Goal: Use online tool/utility: Use online tool/utility

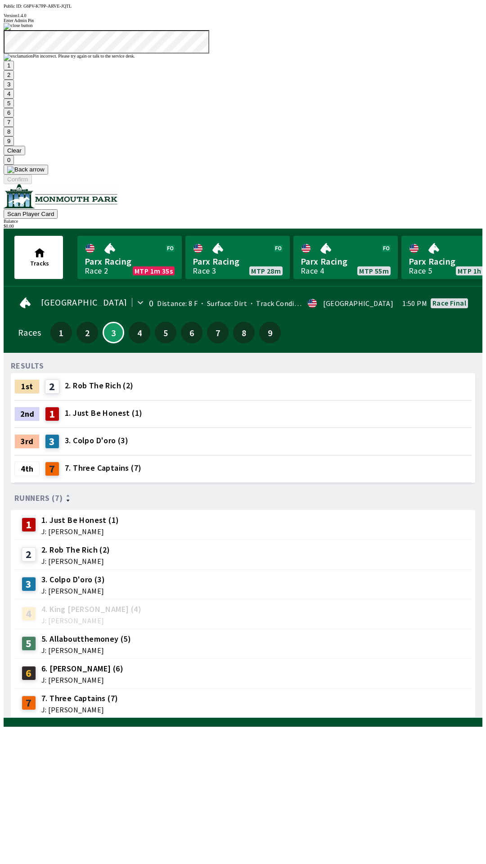
click at [25, 155] on button "Clear" at bounding box center [15, 150] width 22 height 9
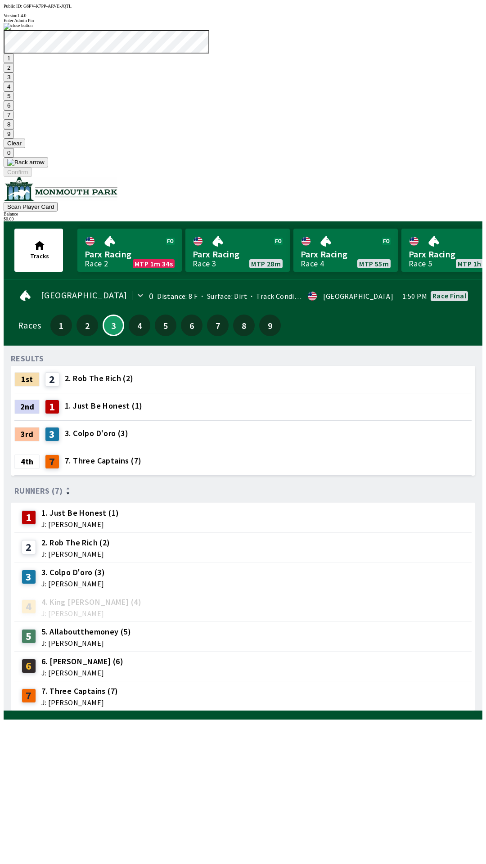
click at [14, 63] on button "1" at bounding box center [9, 58] width 10 height 9
click at [14, 139] on button "9" at bounding box center [9, 133] width 10 height 9
click at [14, 120] on button "7" at bounding box center [9, 114] width 10 height 9
click at [14, 82] on button "3" at bounding box center [9, 76] width 10 height 9
click at [32, 177] on button "Confirm" at bounding box center [18, 171] width 28 height 9
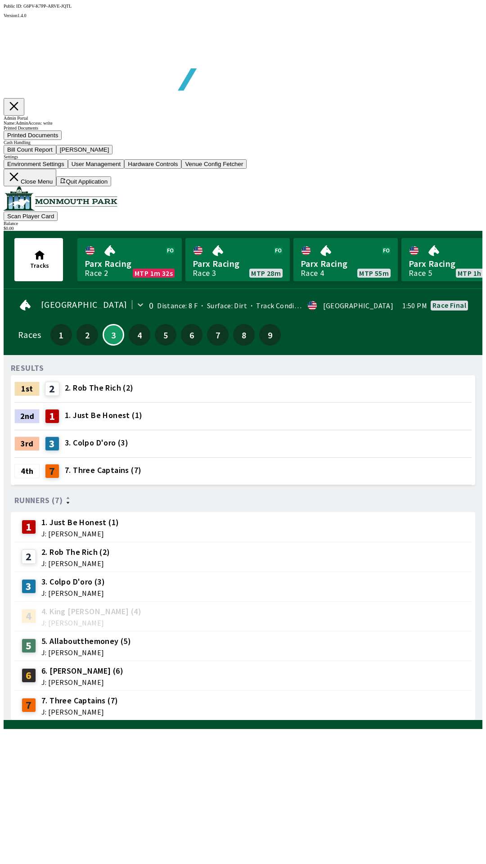
click at [56, 154] on button "Bill Count Report" at bounding box center [30, 149] width 53 height 9
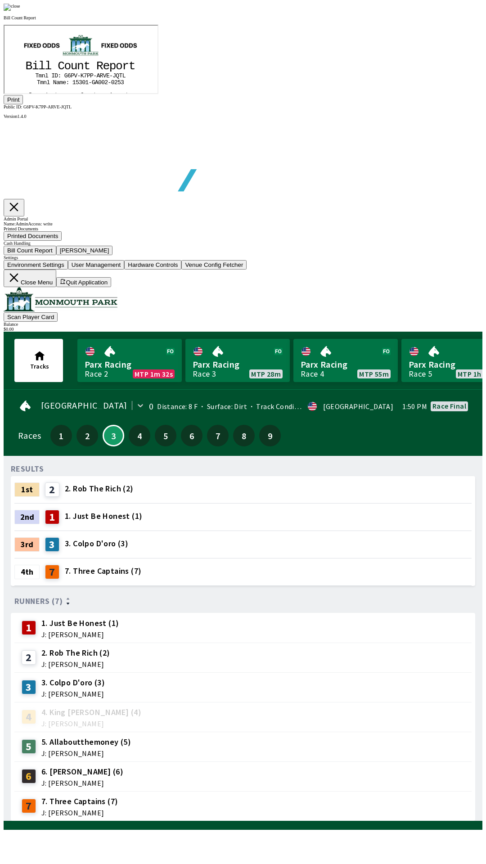
scroll to position [105, 0]
click at [23, 104] on button "Print" at bounding box center [13, 99] width 19 height 9
click at [20, 11] on img at bounding box center [12, 7] width 17 height 7
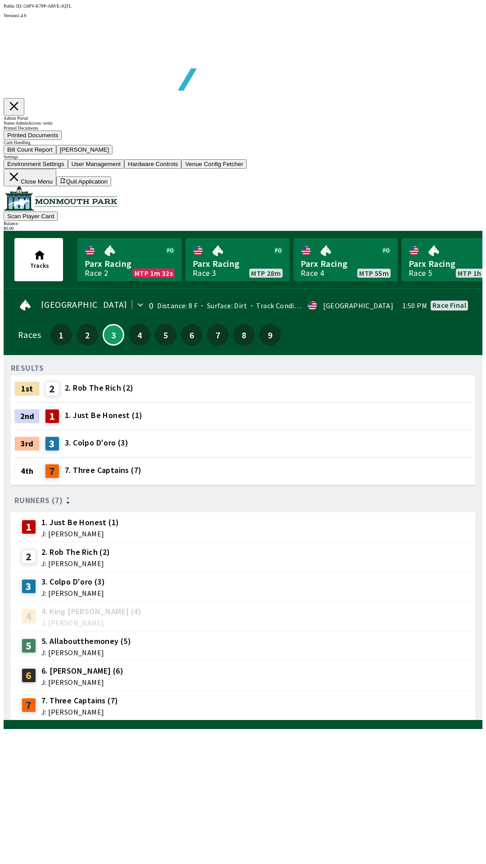
click at [113, 154] on button "[PERSON_NAME]" at bounding box center [84, 149] width 57 height 9
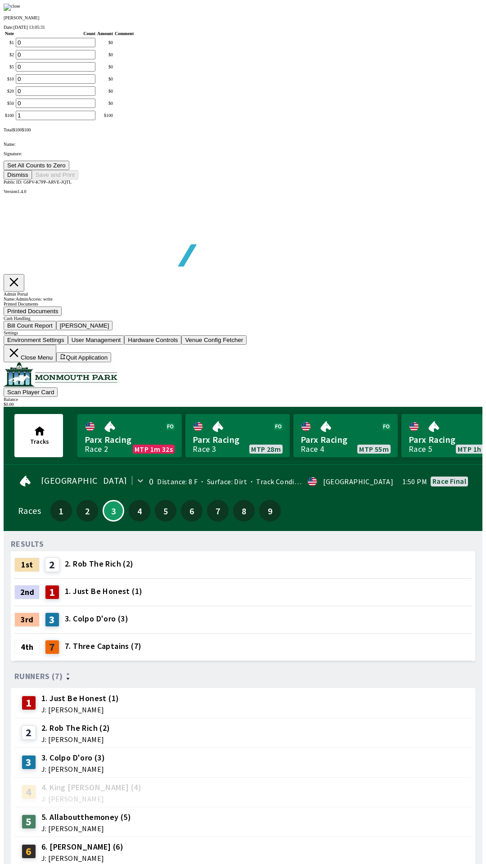
click at [69, 170] on button "Set All Counts to Zero" at bounding box center [37, 165] width 66 height 9
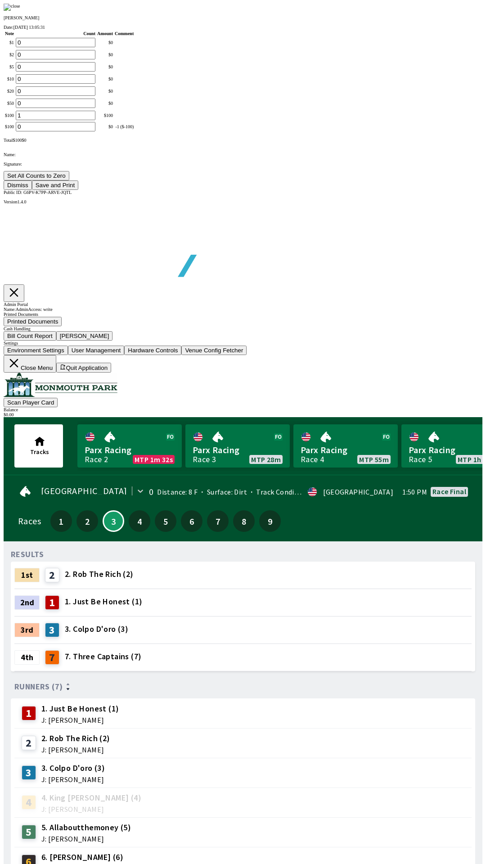
click at [78, 190] on button "Save and Print" at bounding box center [55, 184] width 46 height 9
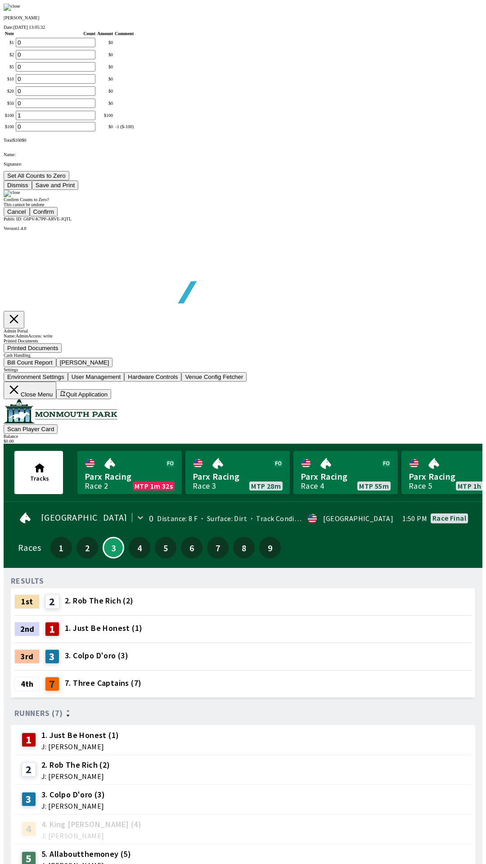
click at [58, 216] on button "Confirm" at bounding box center [44, 211] width 28 height 9
type input "0"
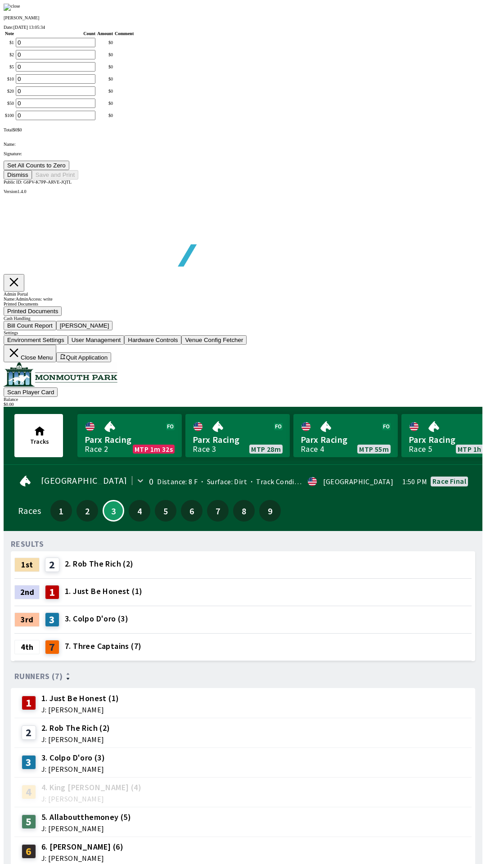
click at [32, 180] on button "Dismiss" at bounding box center [18, 174] width 28 height 9
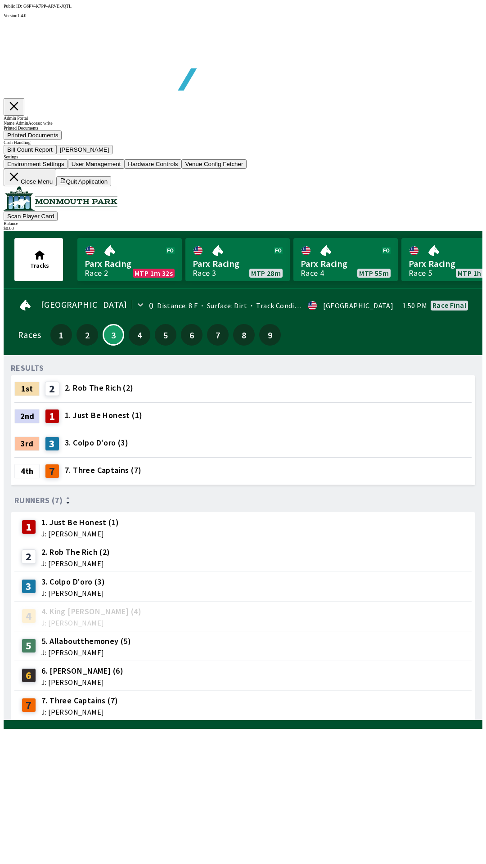
click at [56, 186] on button "Close Menu" at bounding box center [30, 178] width 53 height 18
